Goal: Task Accomplishment & Management: Complete application form

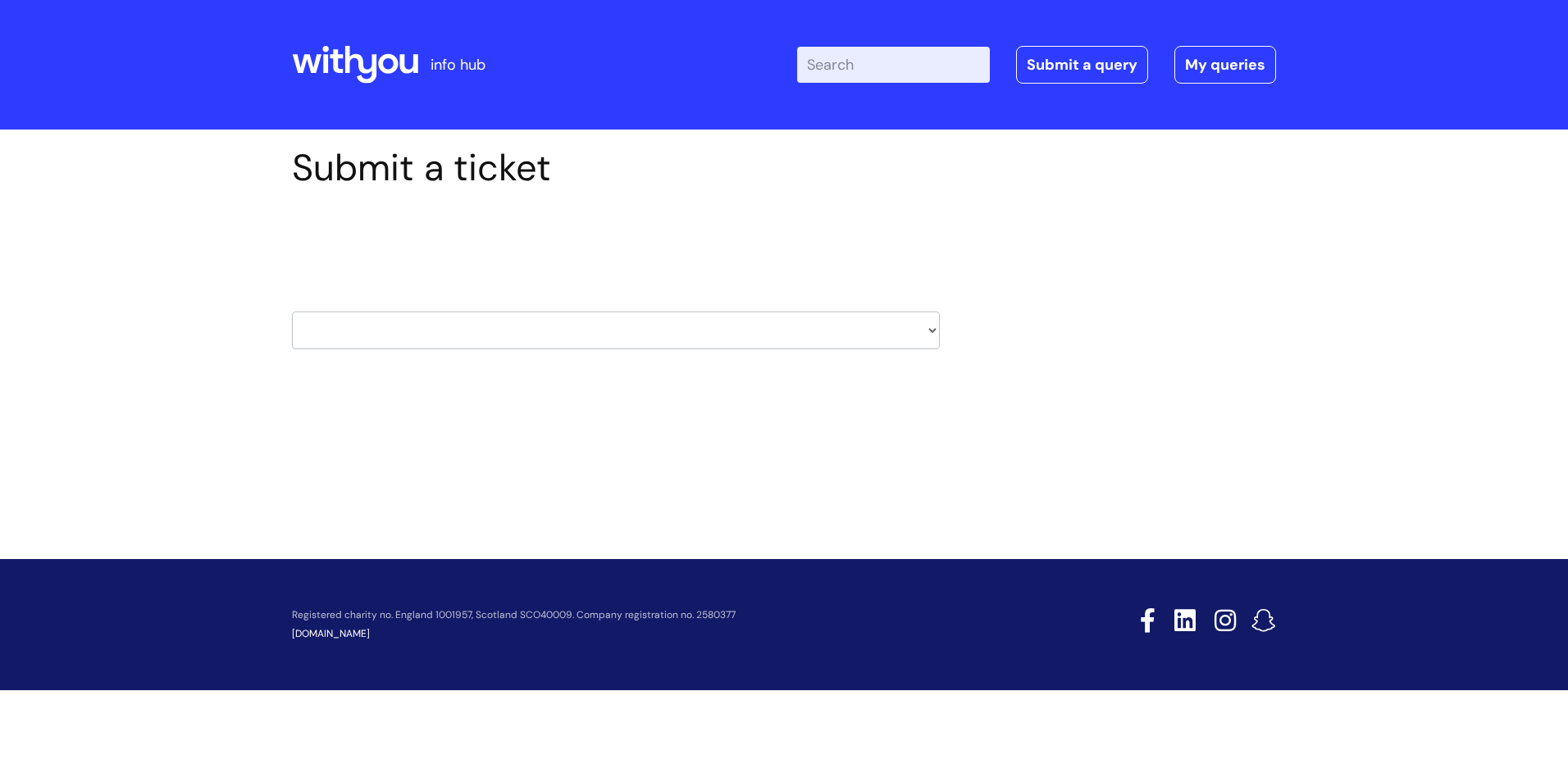
click at [424, 331] on select "HR / People IT and Support Clinical Drug Alerts Finance Accounts Data Support T…" at bounding box center [616, 330] width 648 height 38
select select "hr_/_people"
click at [292, 312] on select "HR / People IT and Support Clinical Drug Alerts Finance Accounts Data Support T…" at bounding box center [616, 330] width 648 height 38
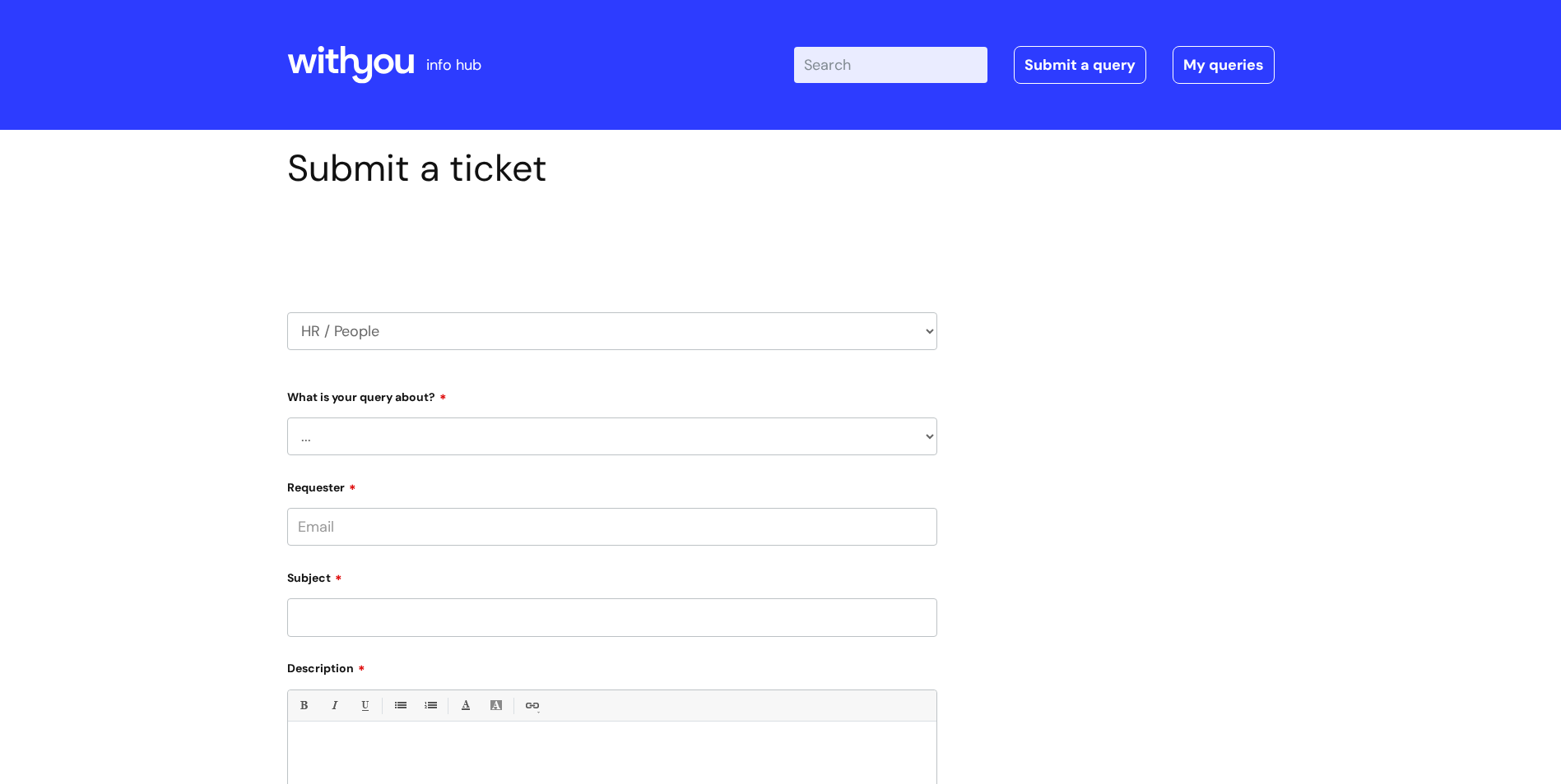
click at [370, 436] on select "... Absence Query Holiday Query Employee change request General HR Query iTrent…" at bounding box center [612, 436] width 650 height 38
select select "Absence Query"
click at [287, 417] on select "... Absence Query Holiday Query Employee change request General HR Query iTrent…" at bounding box center [612, 436] width 650 height 38
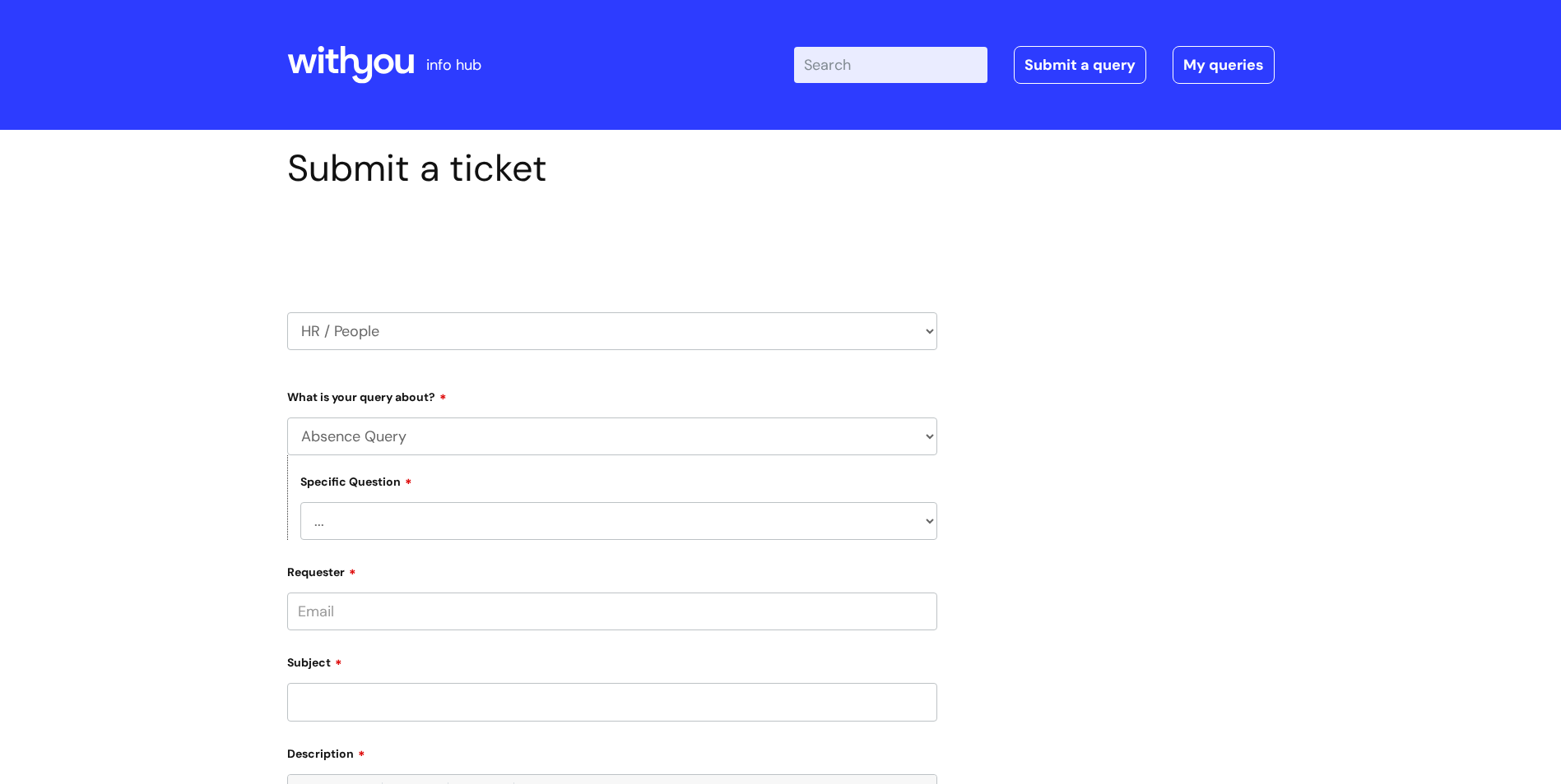
click at [375, 523] on select "... Bank holiday query Holiday query Maternity Other absence query Paternity Sh…" at bounding box center [618, 521] width 637 height 38
select select "Sickness query"
click at [300, 503] on select "... Bank holiday query Holiday query Maternity Other absence query Paternity Sh…" at bounding box center [618, 521] width 637 height 38
click at [313, 618] on input "Requester" at bounding box center [612, 612] width 650 height 38
type input "vanessa.samuels@wearewithyou.org.uk"
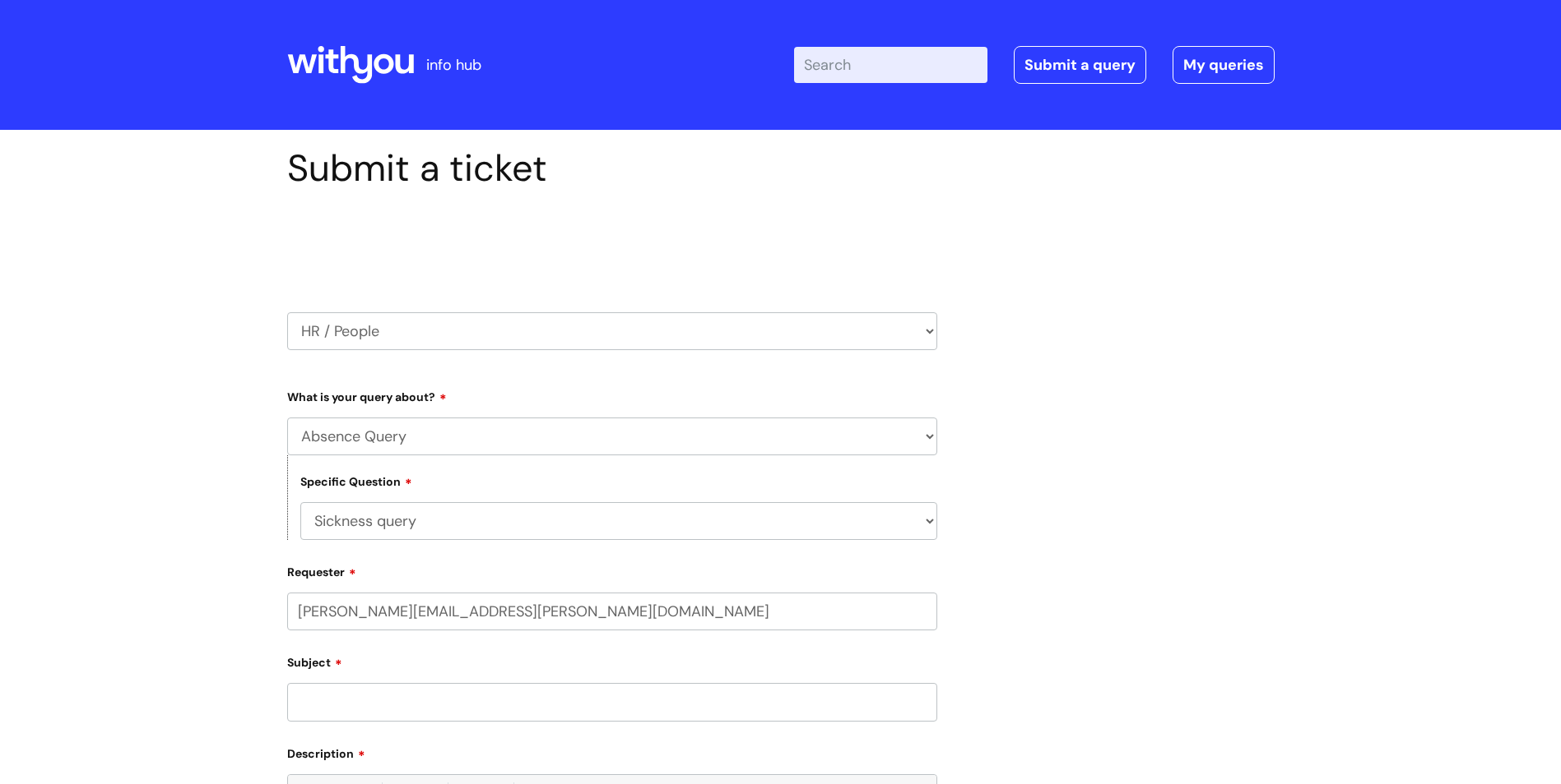
click at [383, 697] on input "Subject" at bounding box center [612, 702] width 650 height 38
click at [368, 682] on input "text" at bounding box center [612, 676] width 650 height 38
type input "Vanessa"
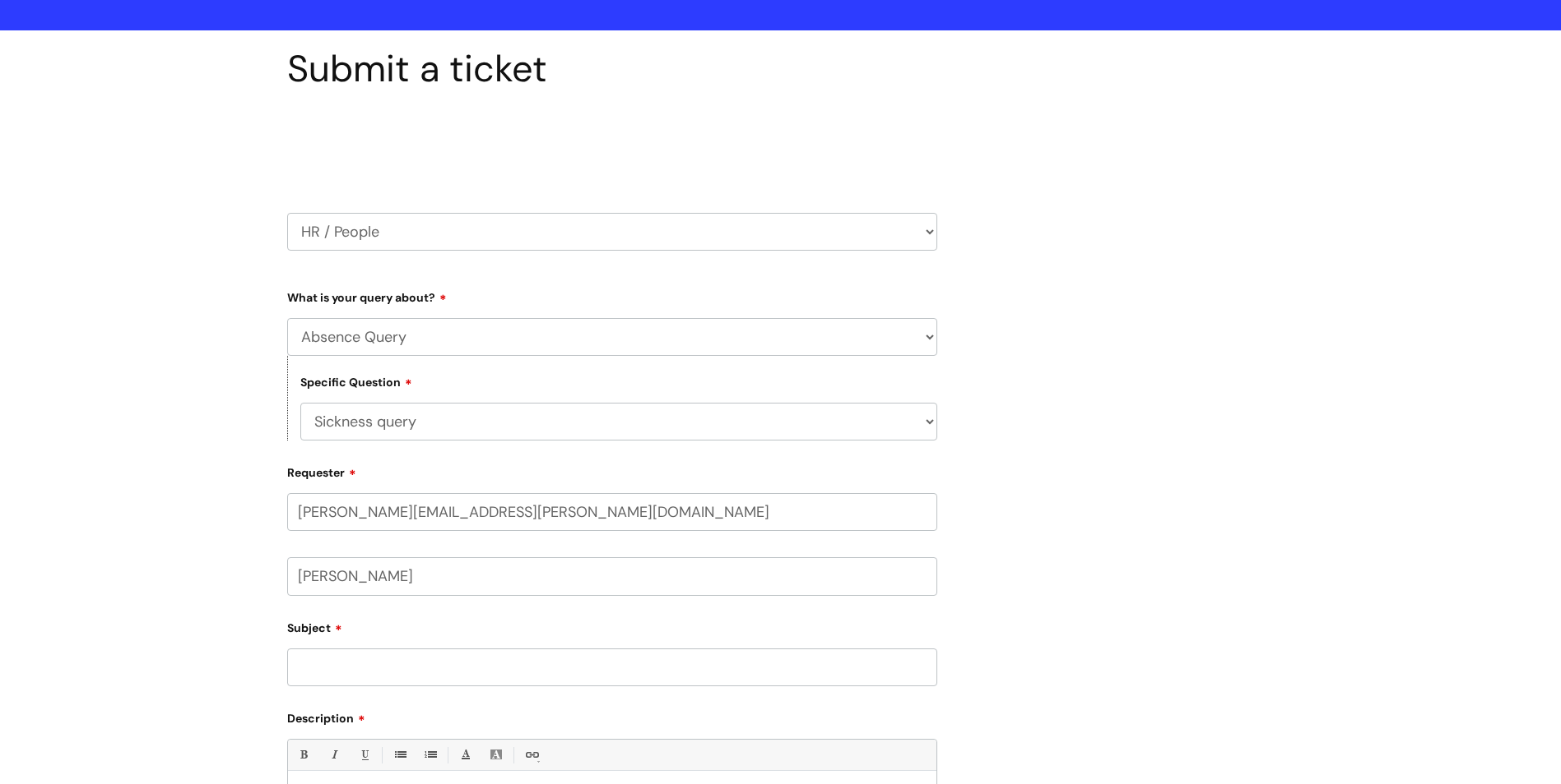
scroll to position [329, 0]
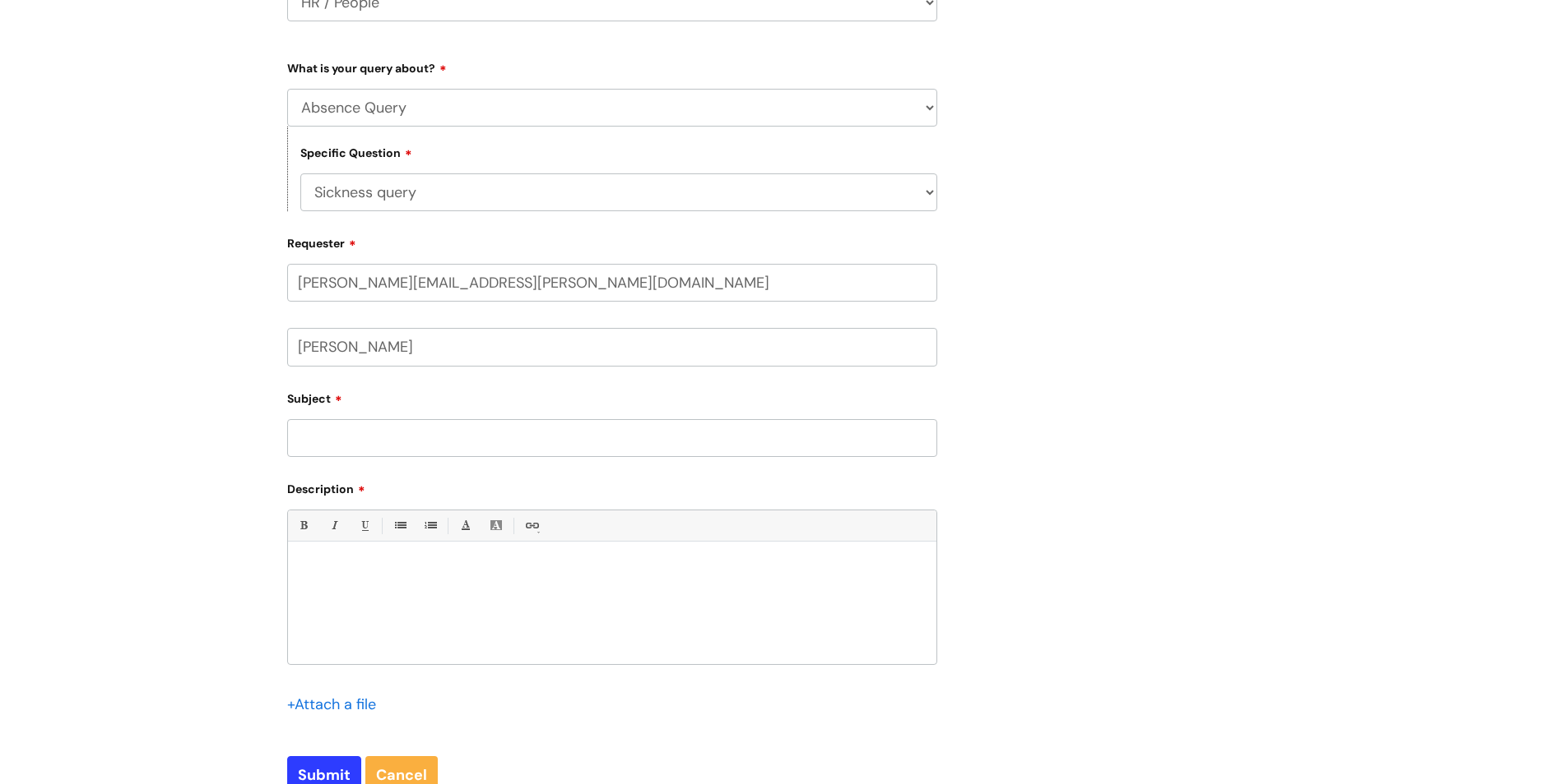
click at [343, 438] on input "Subject" at bounding box center [612, 438] width 650 height 38
drag, startPoint x: 343, startPoint y: 438, endPoint x: 331, endPoint y: 567, distance: 129.6
click at [331, 567] on p at bounding box center [612, 570] width 624 height 15
paste div
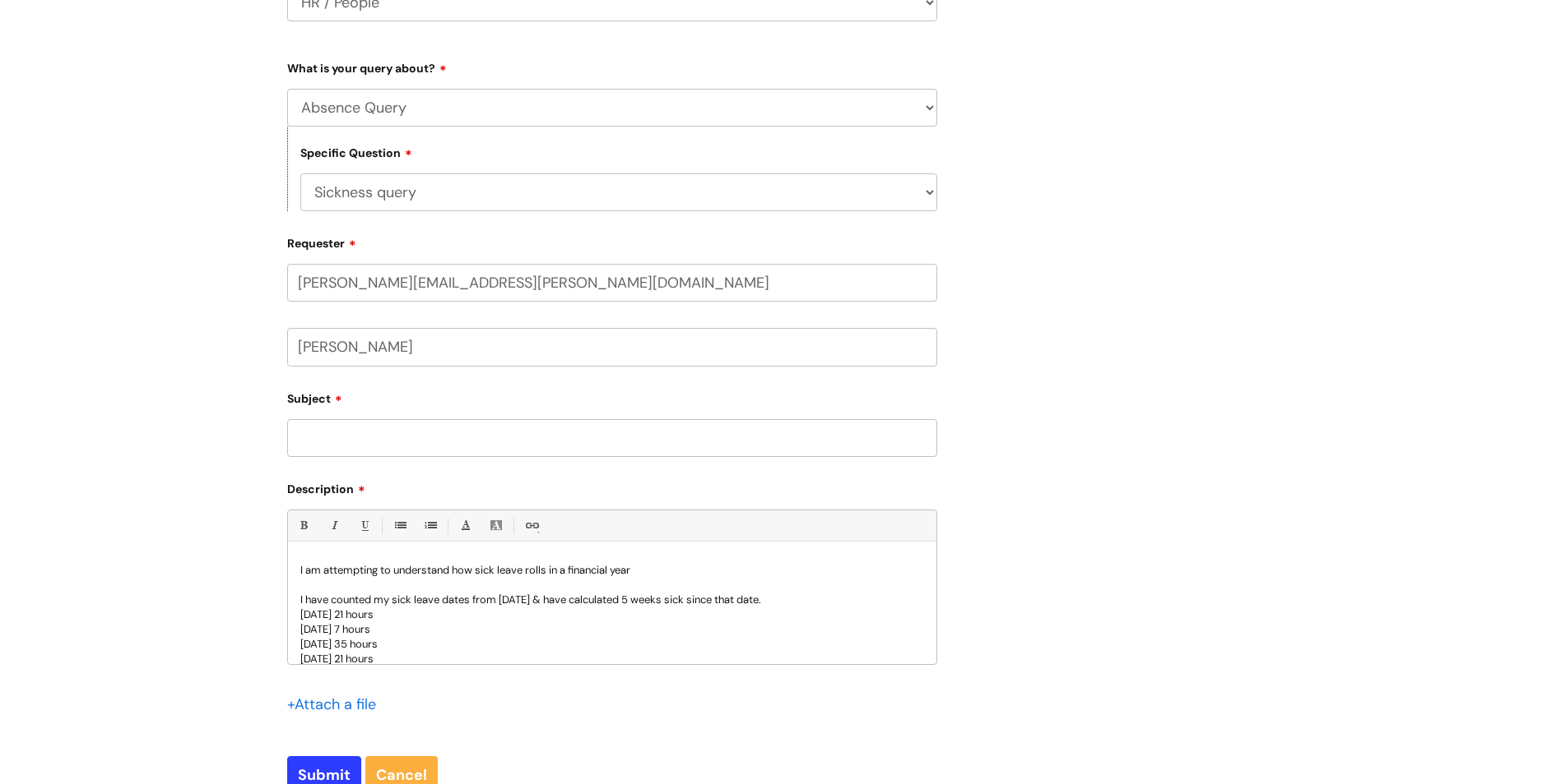
click at [350, 437] on input "Subject" at bounding box center [612, 438] width 650 height 38
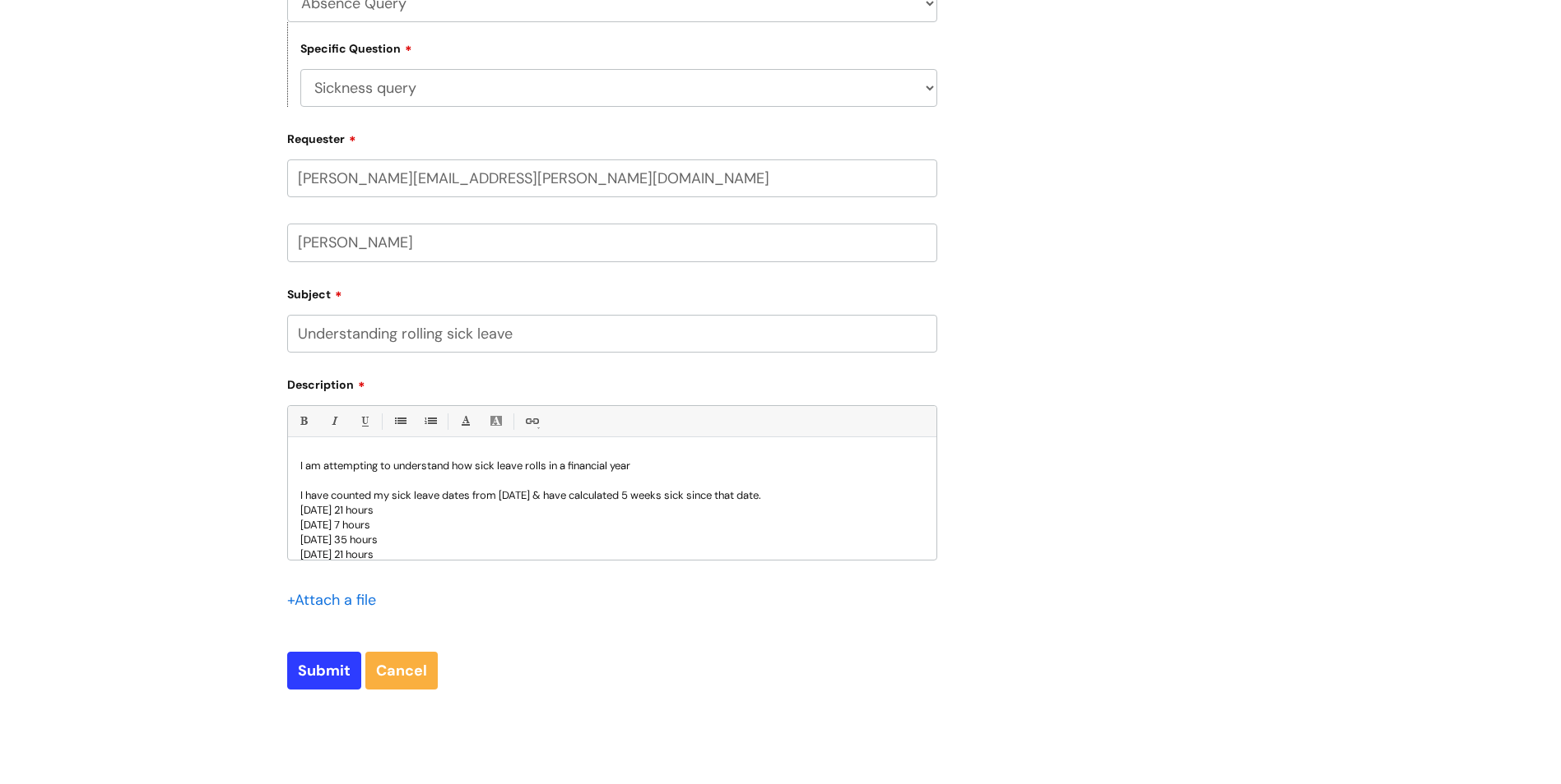
scroll to position [616, 0]
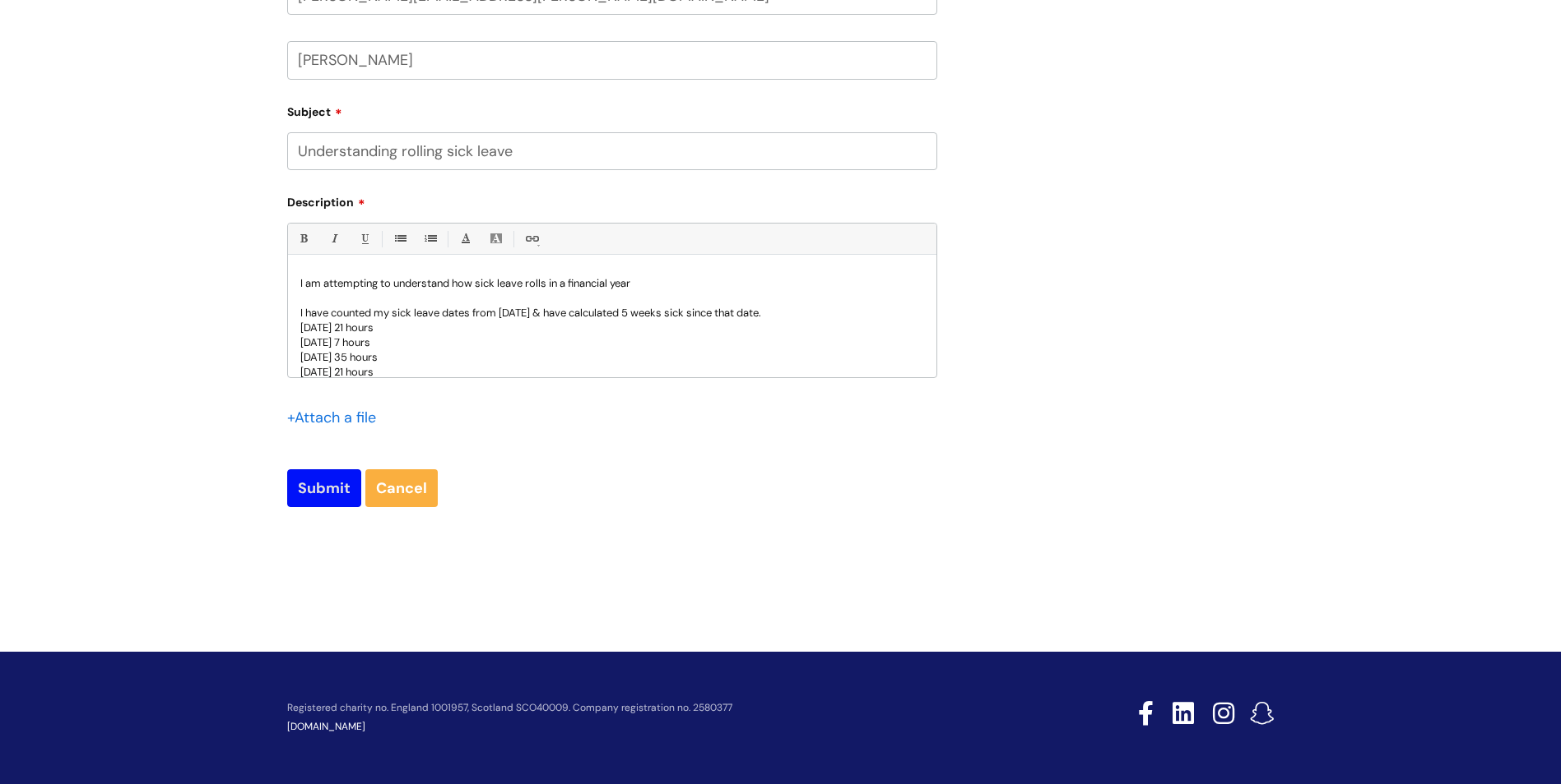
type input "Understanding rolling sick leave"
click at [321, 497] on input "Submit" at bounding box center [323, 488] width 74 height 38
type input "Please Wait..."
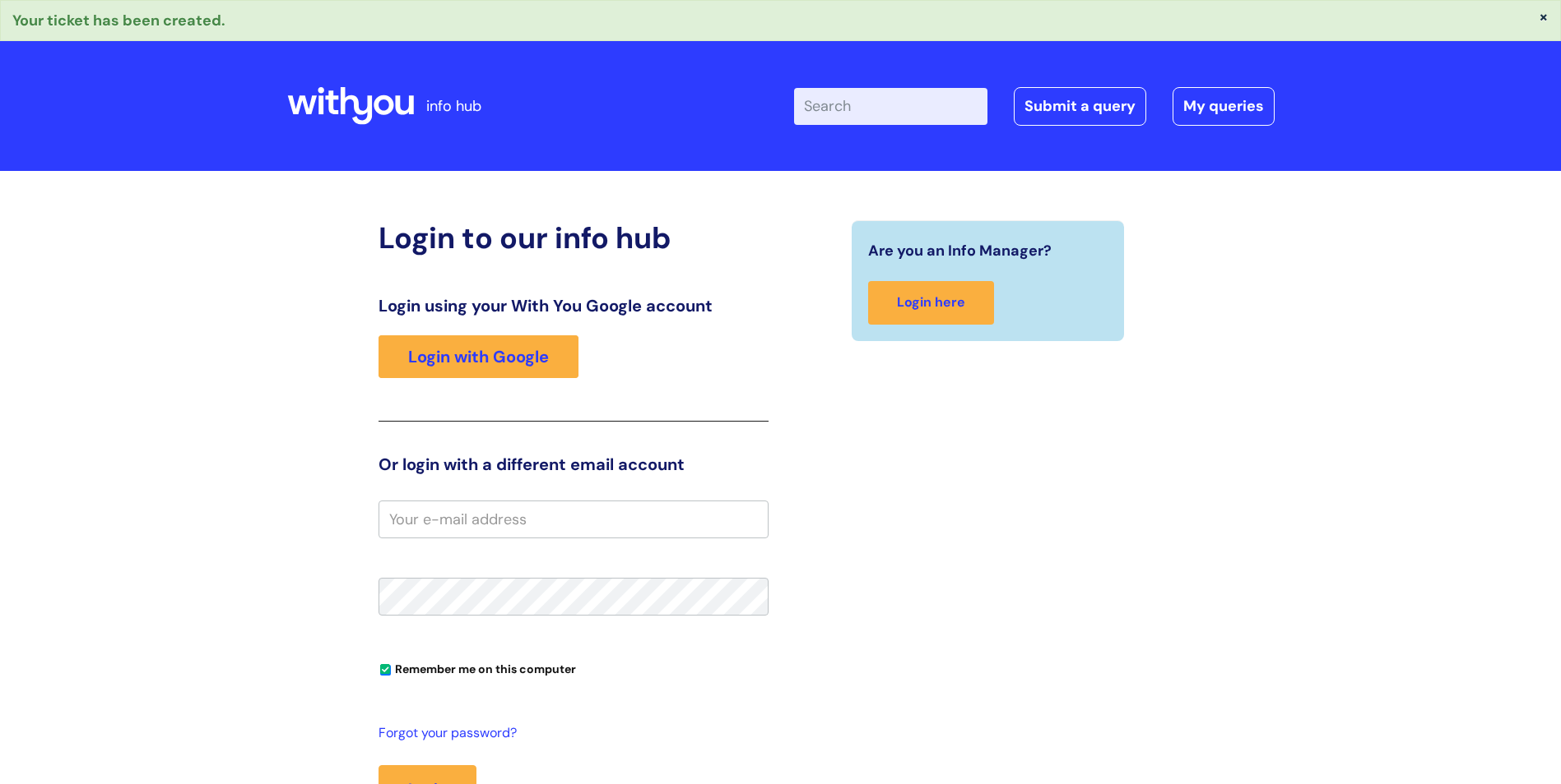
click at [475, 521] on input "email" at bounding box center [573, 519] width 390 height 38
type input "[PERSON_NAME][EMAIL_ADDRESS][PERSON_NAME][DOMAIN_NAME]"
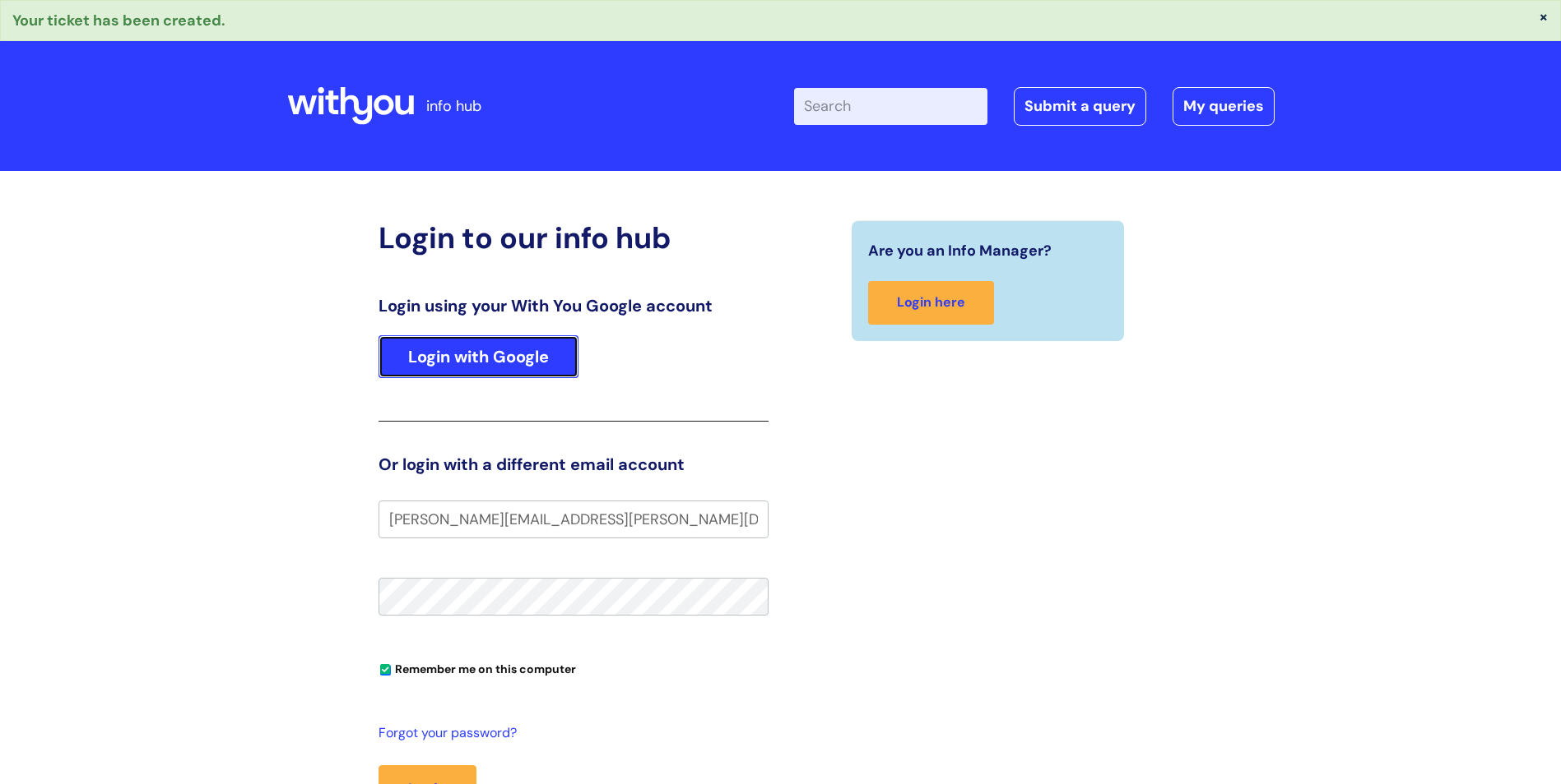
click at [490, 361] on link "Login with Google" at bounding box center [478, 357] width 200 height 43
